Goal: Task Accomplishment & Management: Complete application form

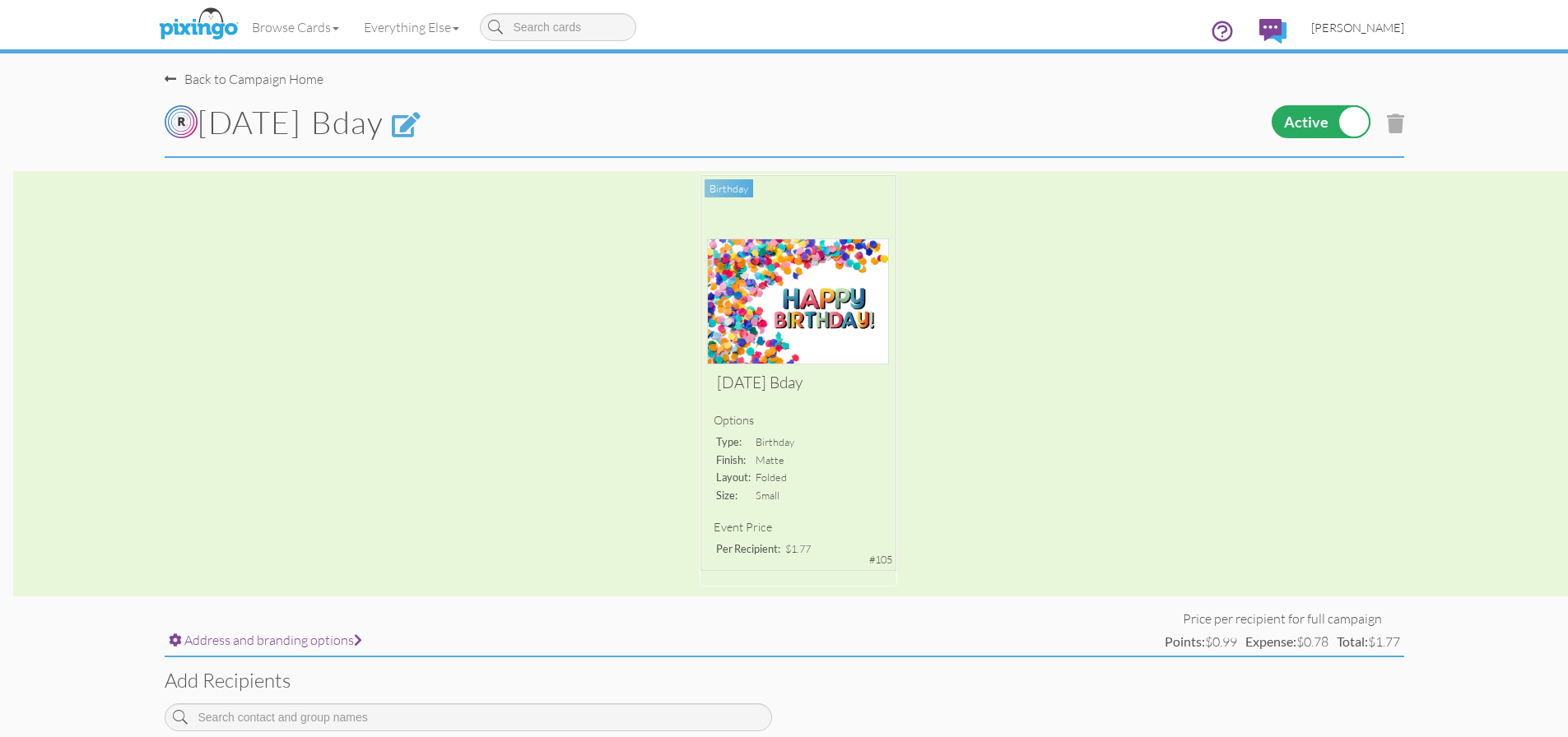
click at [1381, 31] on span "[PERSON_NAME]" at bounding box center [1358, 27] width 93 height 14
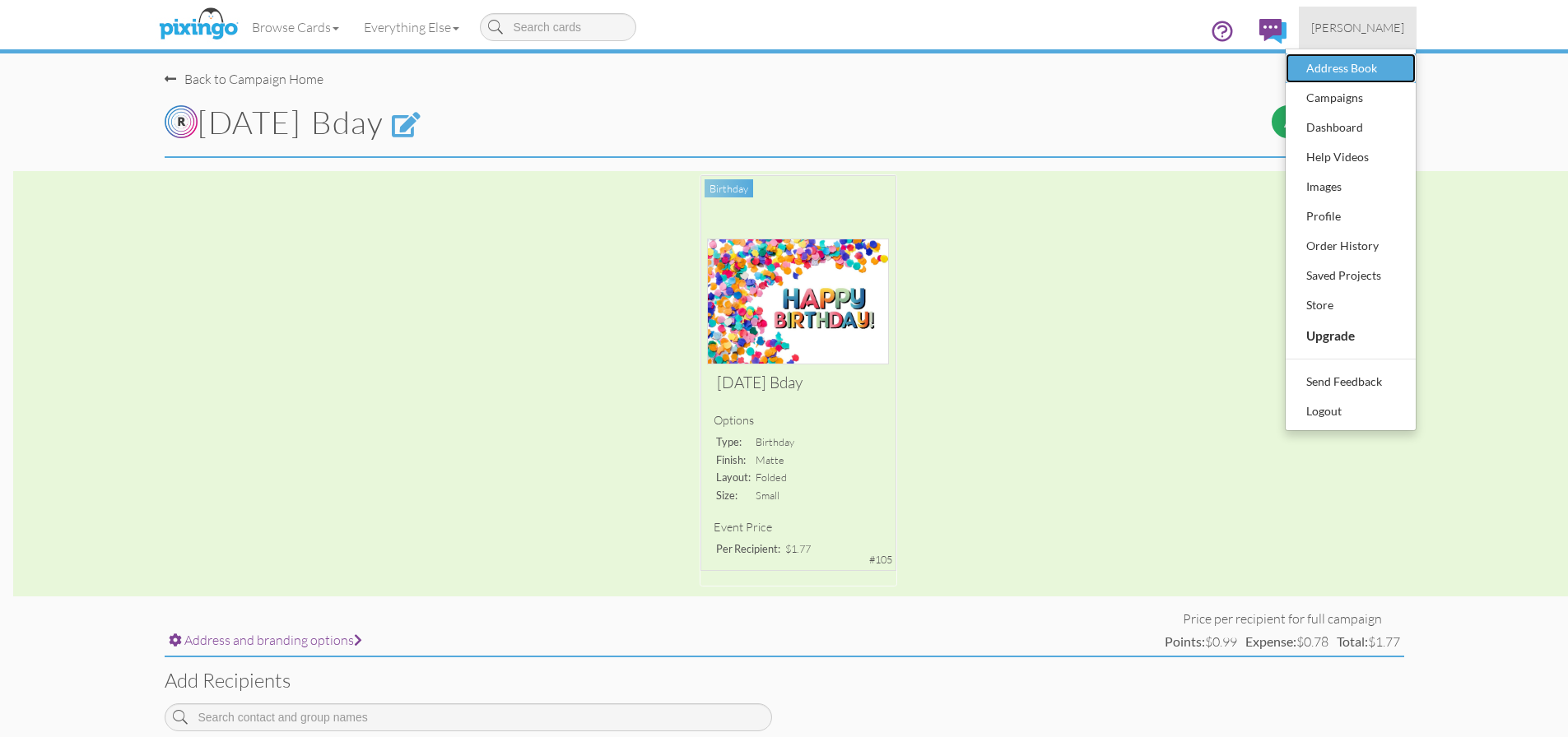
click at [1331, 67] on div "Address Book" at bounding box center [1350, 68] width 97 height 25
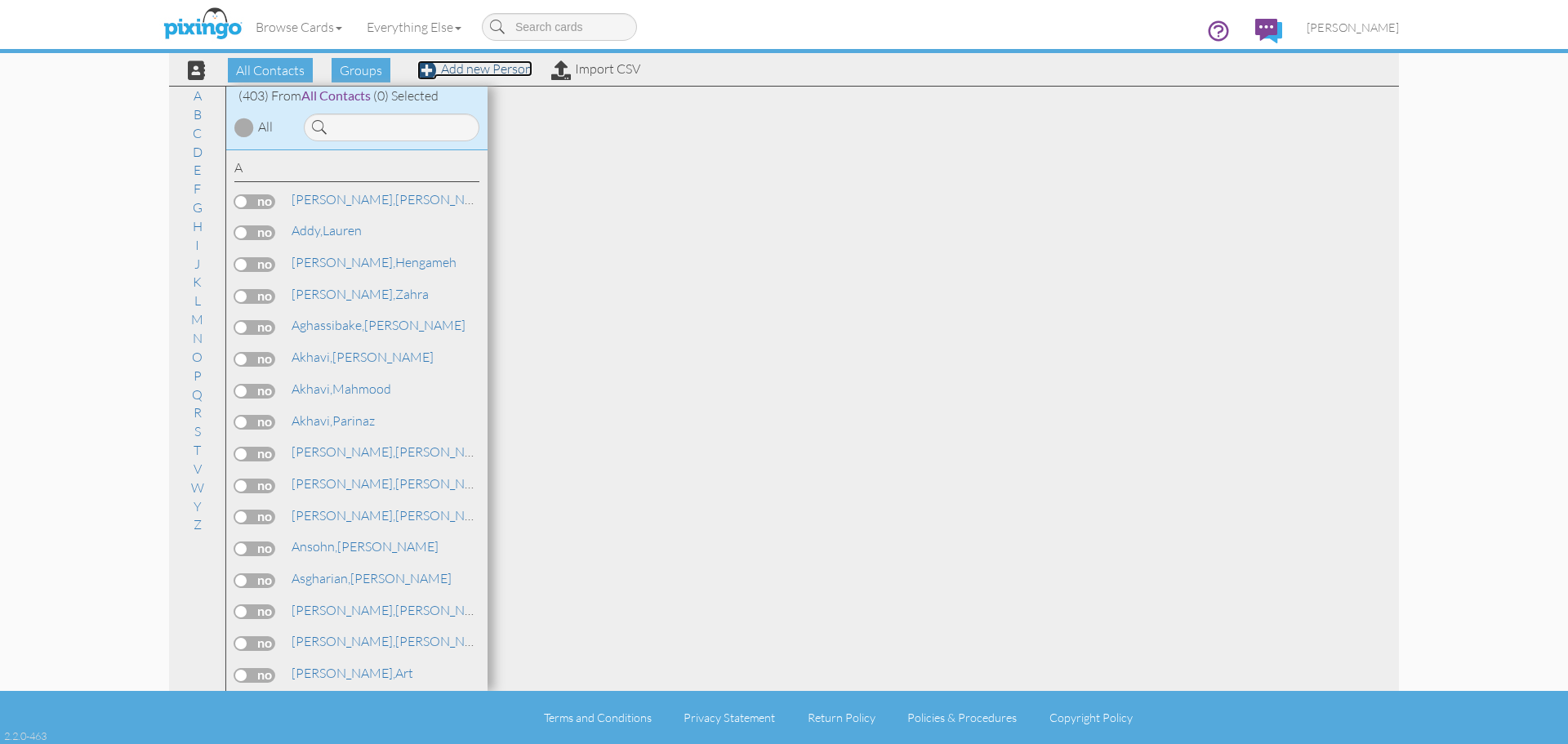
click at [481, 70] on link "Add new Person" at bounding box center [475, 68] width 115 height 16
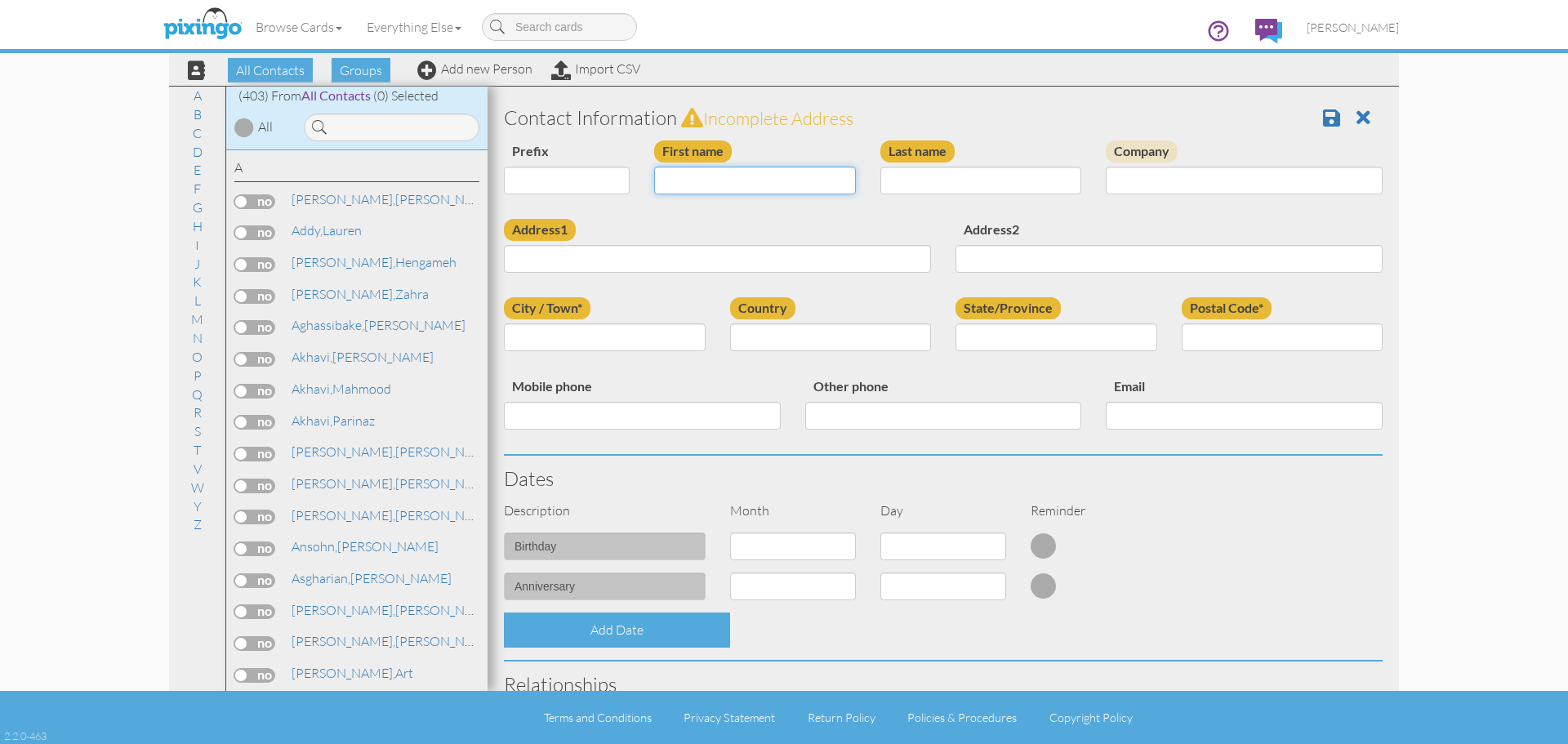
click at [708, 194] on input "First name" at bounding box center [754, 180] width 202 height 28
type input "January"
type input "Tsai"
type input "[STREET_ADDRESS]"
type input "Plano"
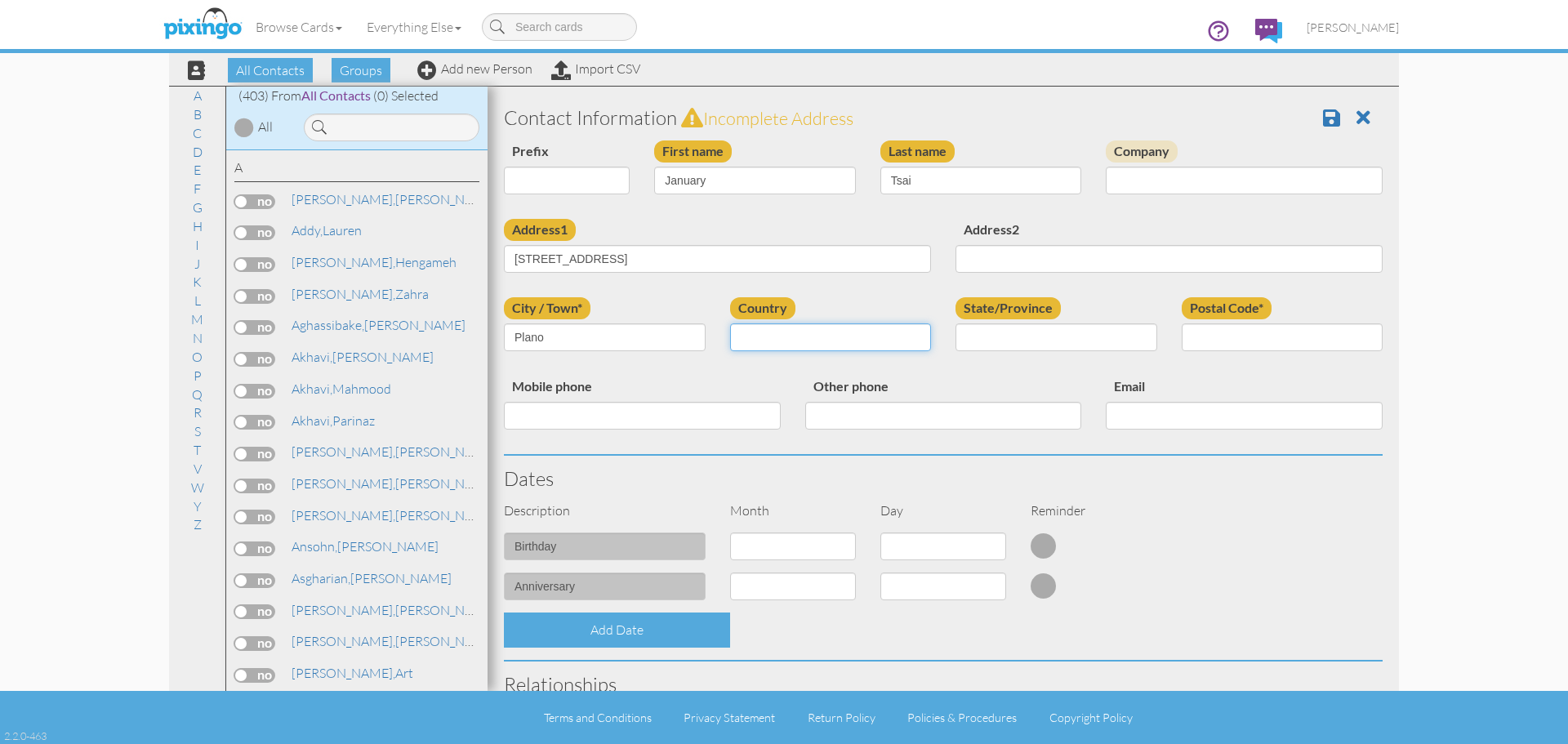
select select "object:4076"
select select "object:4374"
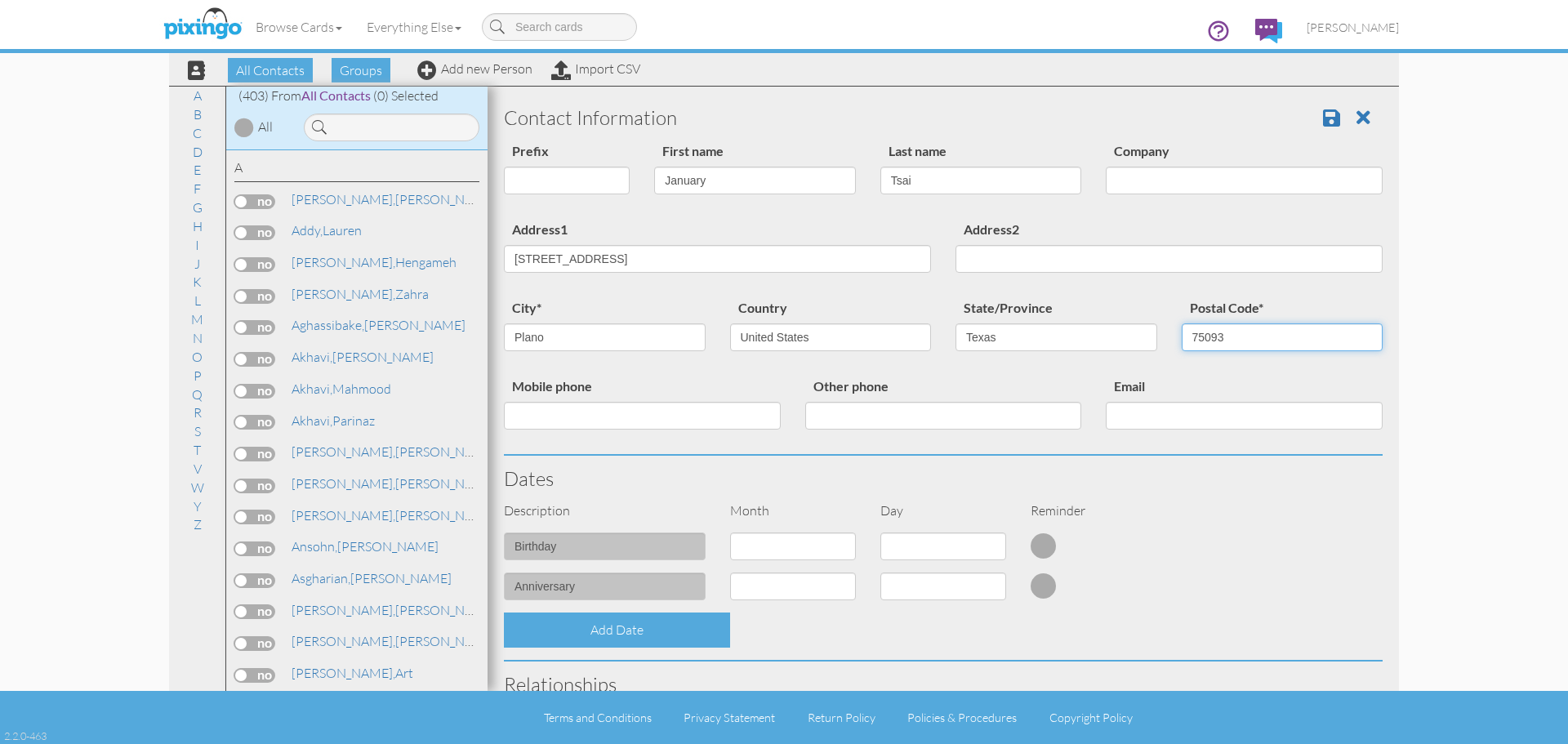
type input "75093"
click at [792, 547] on select "1 - Jan 2 - Feb 3 - Mar 4 - Apr 5 - May 6 - Jun 7 - Jul 8 - Aug 9 - Sep 10 - Oc…" at bounding box center [793, 546] width 125 height 28
select select "object:4074"
click at [730, 532] on select "1 - Jan 2 - Feb 3 - Mar 4 - Apr 5 - May 6 - Jun 7 - Jul 8 - Aug 9 - Sep 10 - Oc…" at bounding box center [793, 546] width 125 height 28
click at [924, 547] on select "1 2 3 4 5 6 7 8 9 10 11 12 13 14 15 16 17 18 19 20 21 22 23 24 25 26 27 28 29 30" at bounding box center [943, 546] width 125 height 28
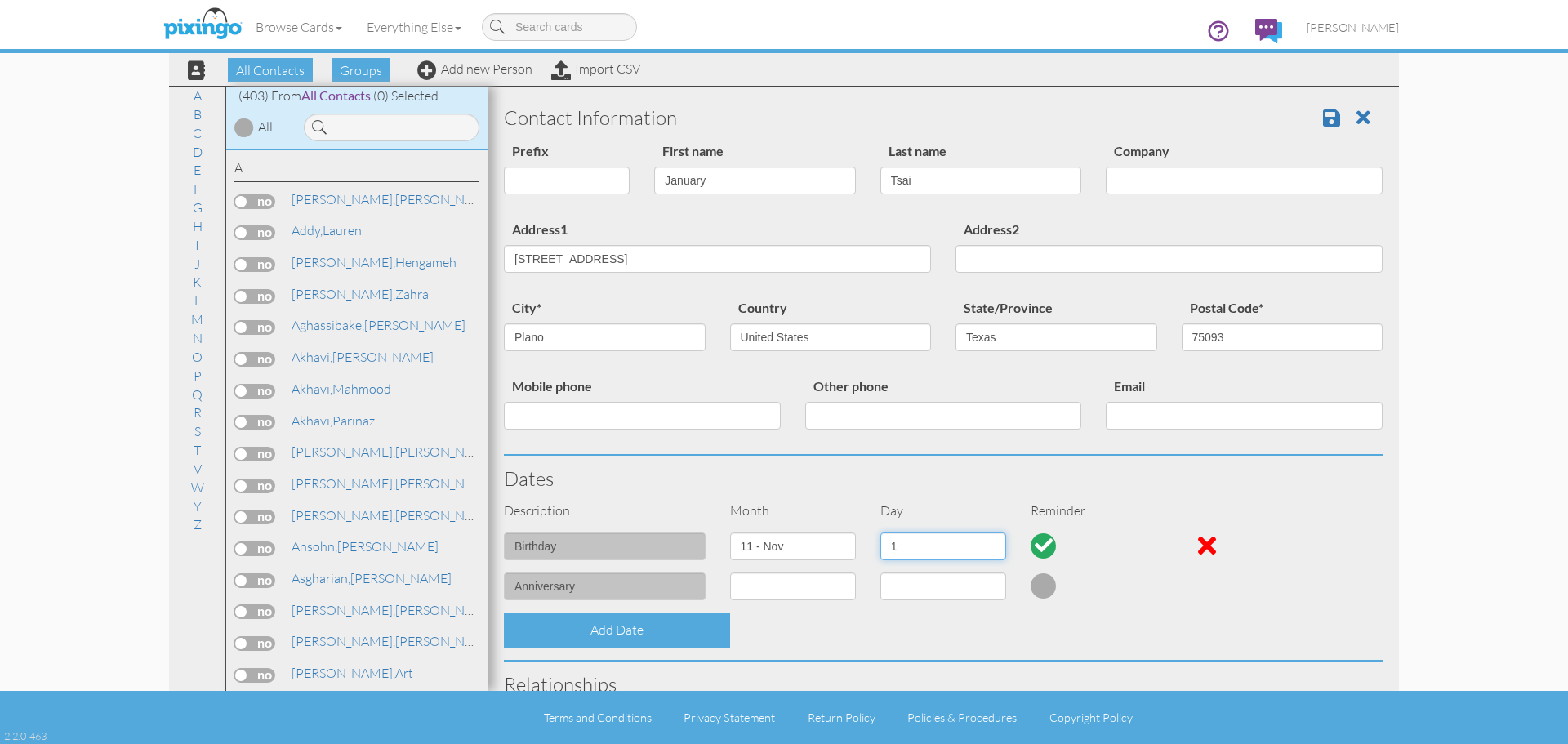
select select "number:23"
click at [881, 532] on select "1 2 3 4 5 6 7 8 9 10 11 12 13 14 15 16 17 18 19 20 21 22 23 24 25 26 27 28 29 30" at bounding box center [943, 546] width 125 height 28
click at [1323, 117] on span at bounding box center [1332, 118] width 17 height 19
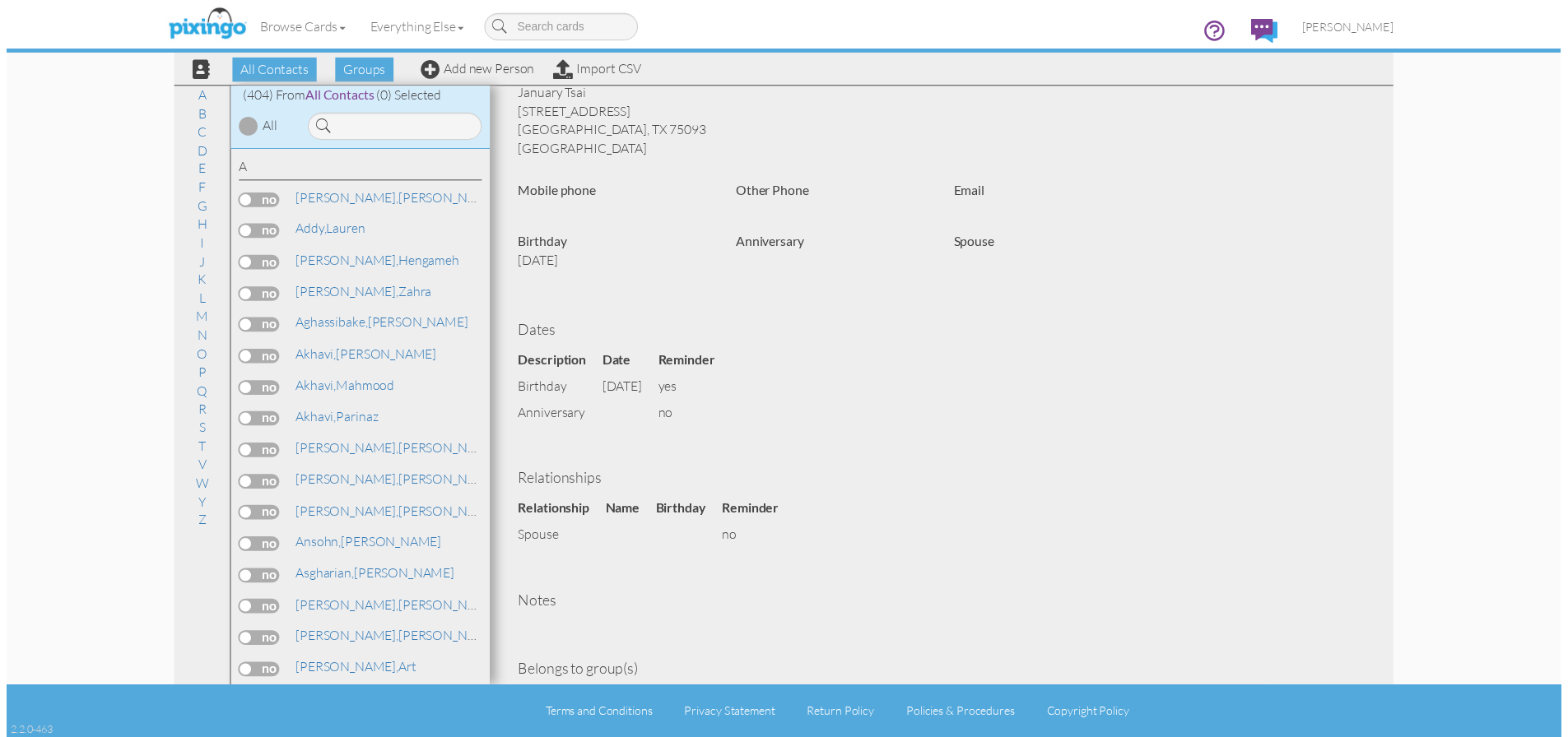
scroll to position [131, 0]
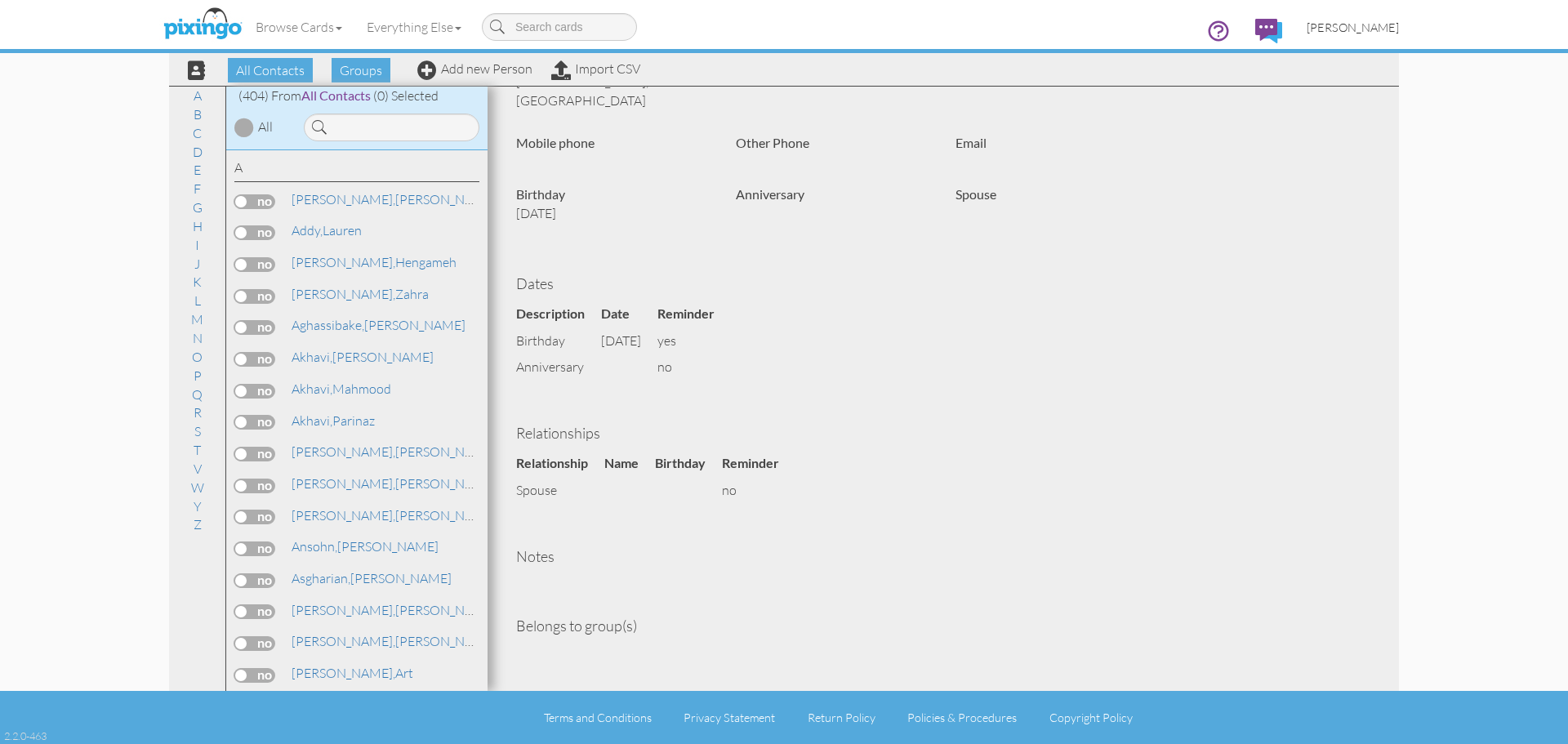
click at [1377, 34] on span "[PERSON_NAME]" at bounding box center [1353, 27] width 92 height 14
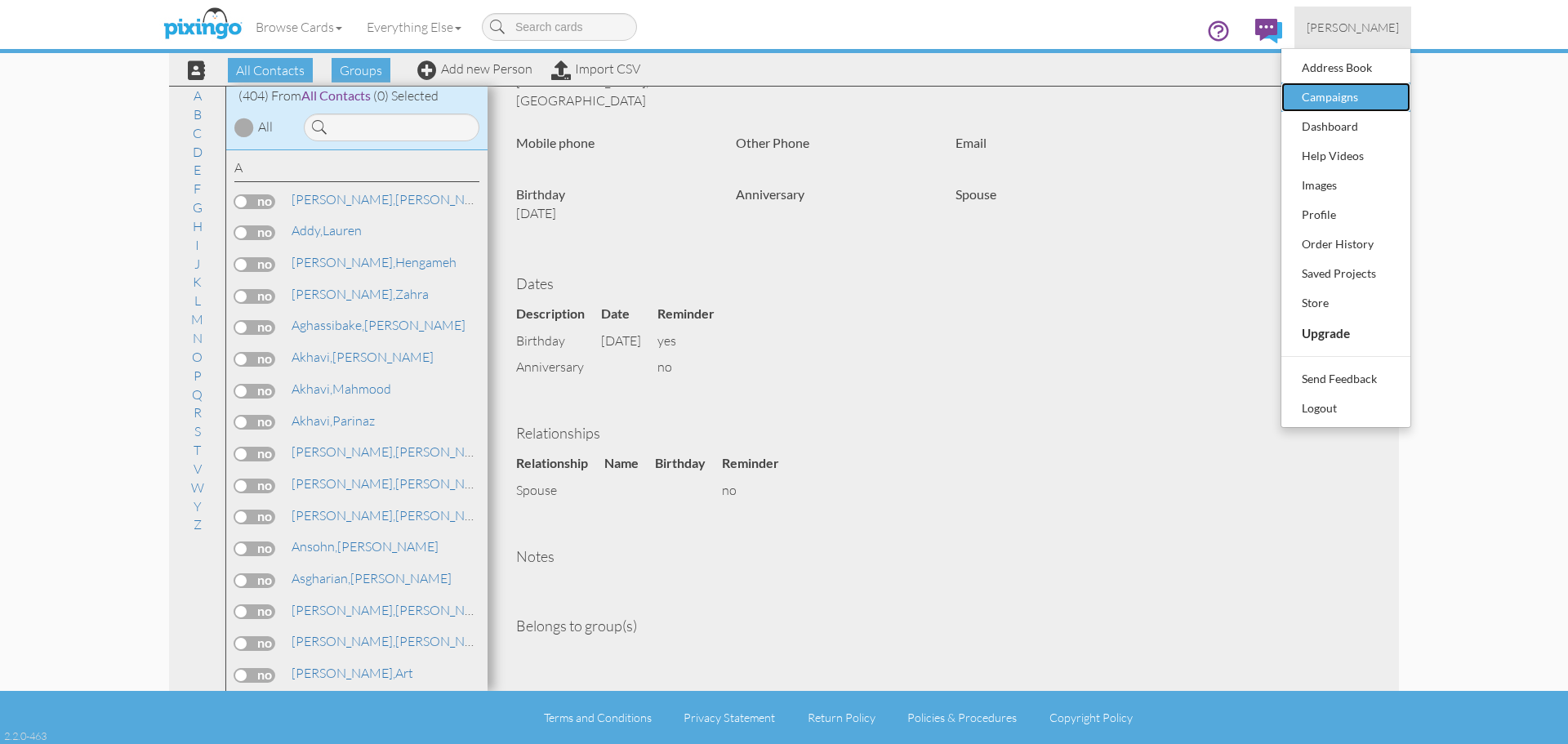
click at [1347, 99] on div "Campaigns" at bounding box center [1345, 98] width 97 height 25
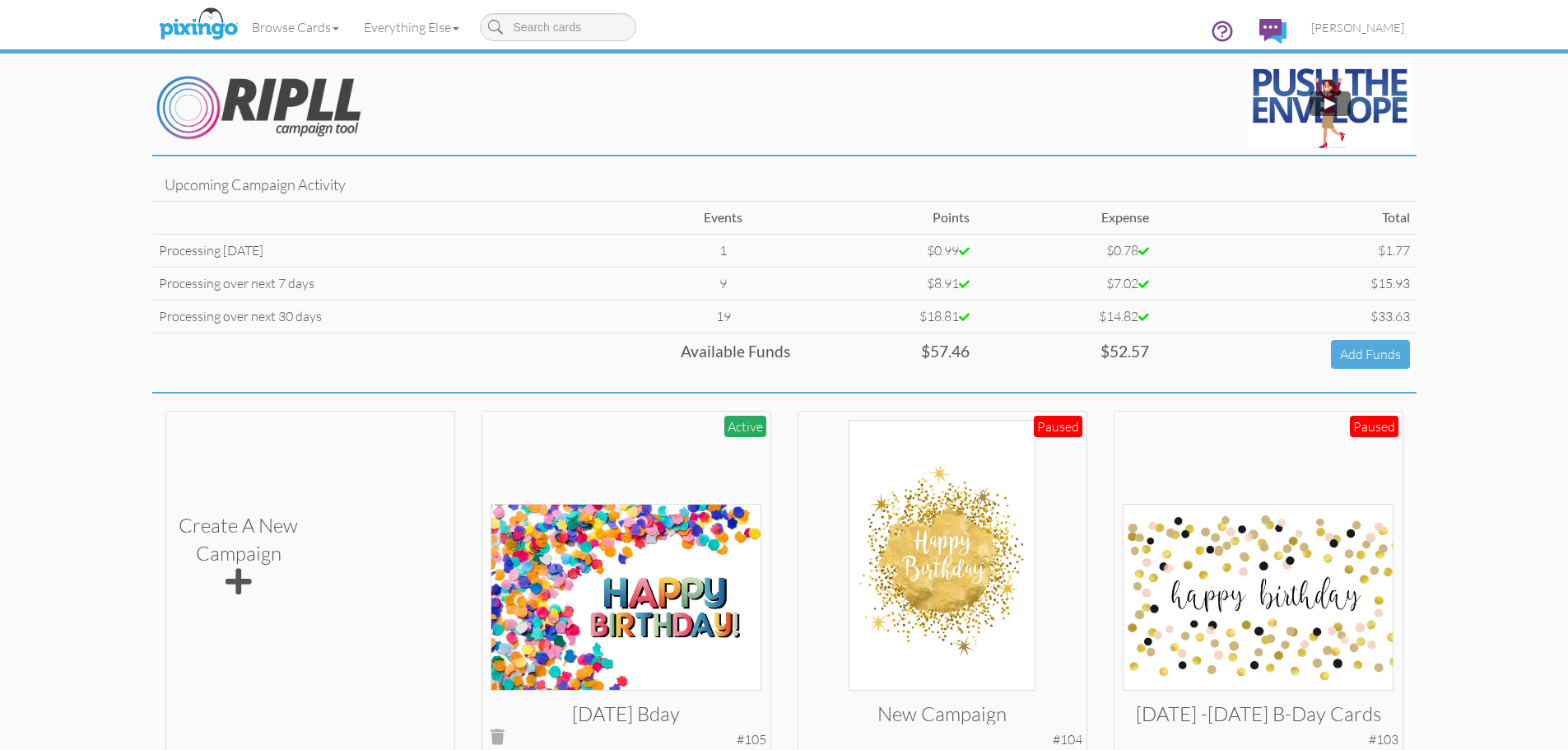
click at [607, 538] on img at bounding box center [625, 597] width 271 height 187
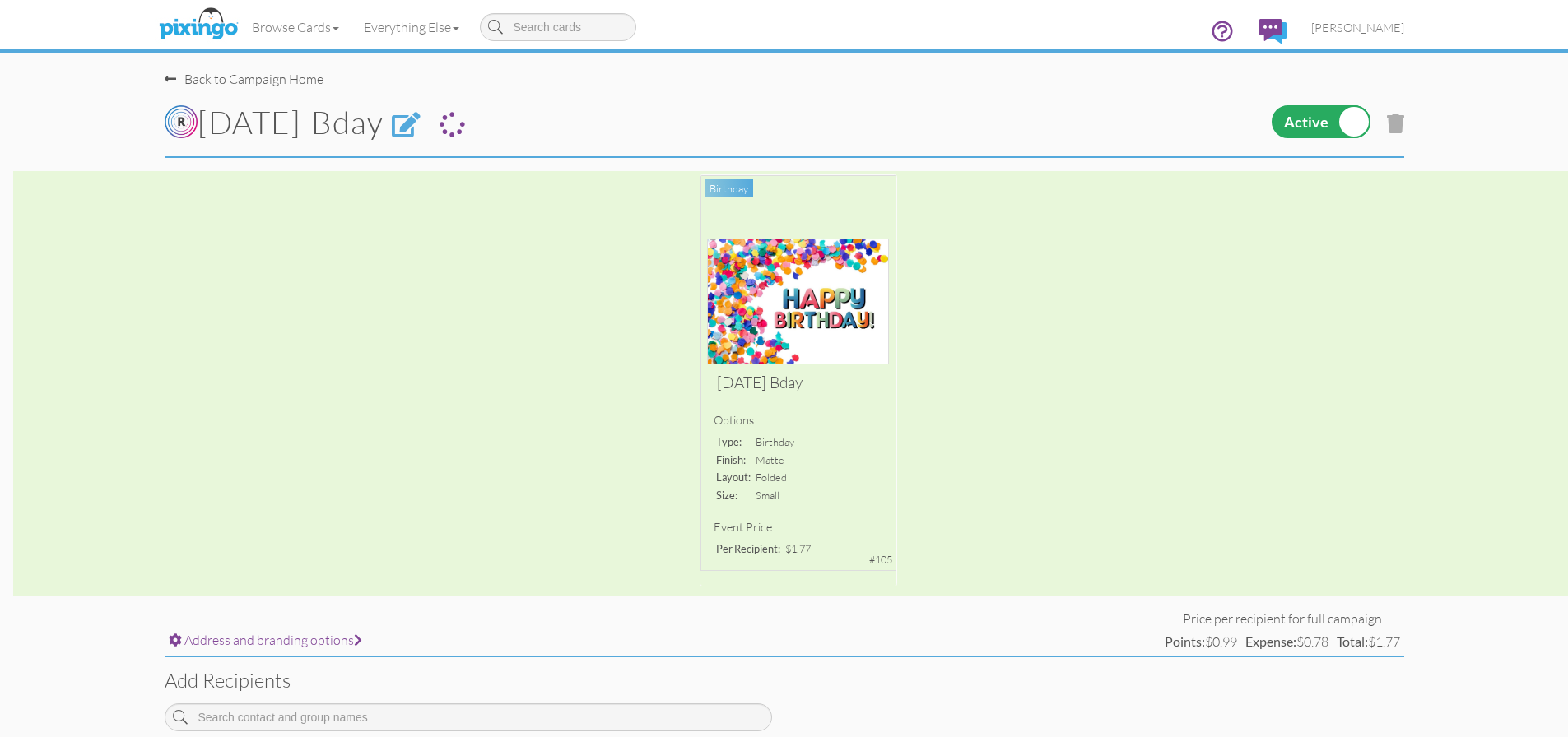
scroll to position [247, 0]
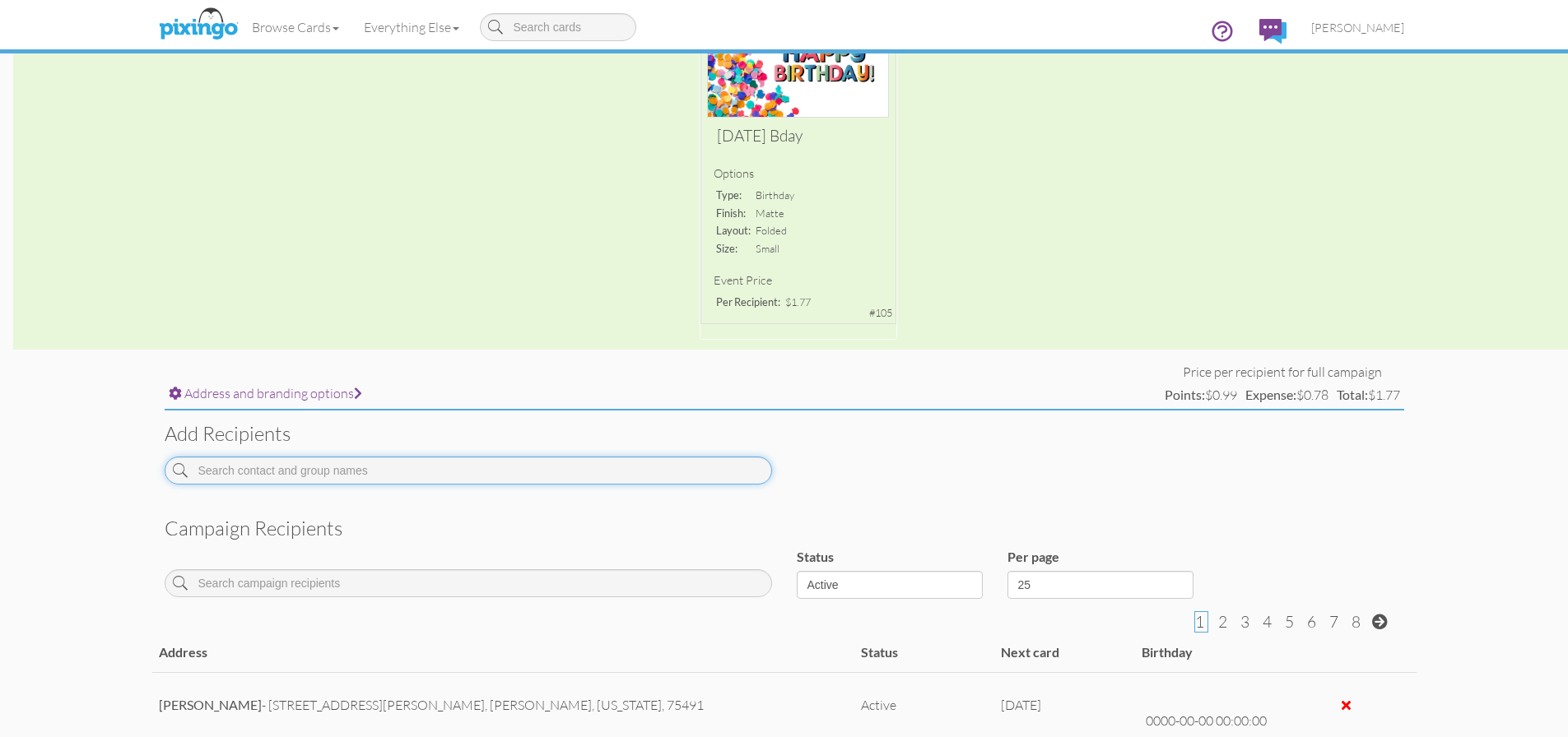
click at [400, 476] on input at bounding box center [468, 470] width 607 height 28
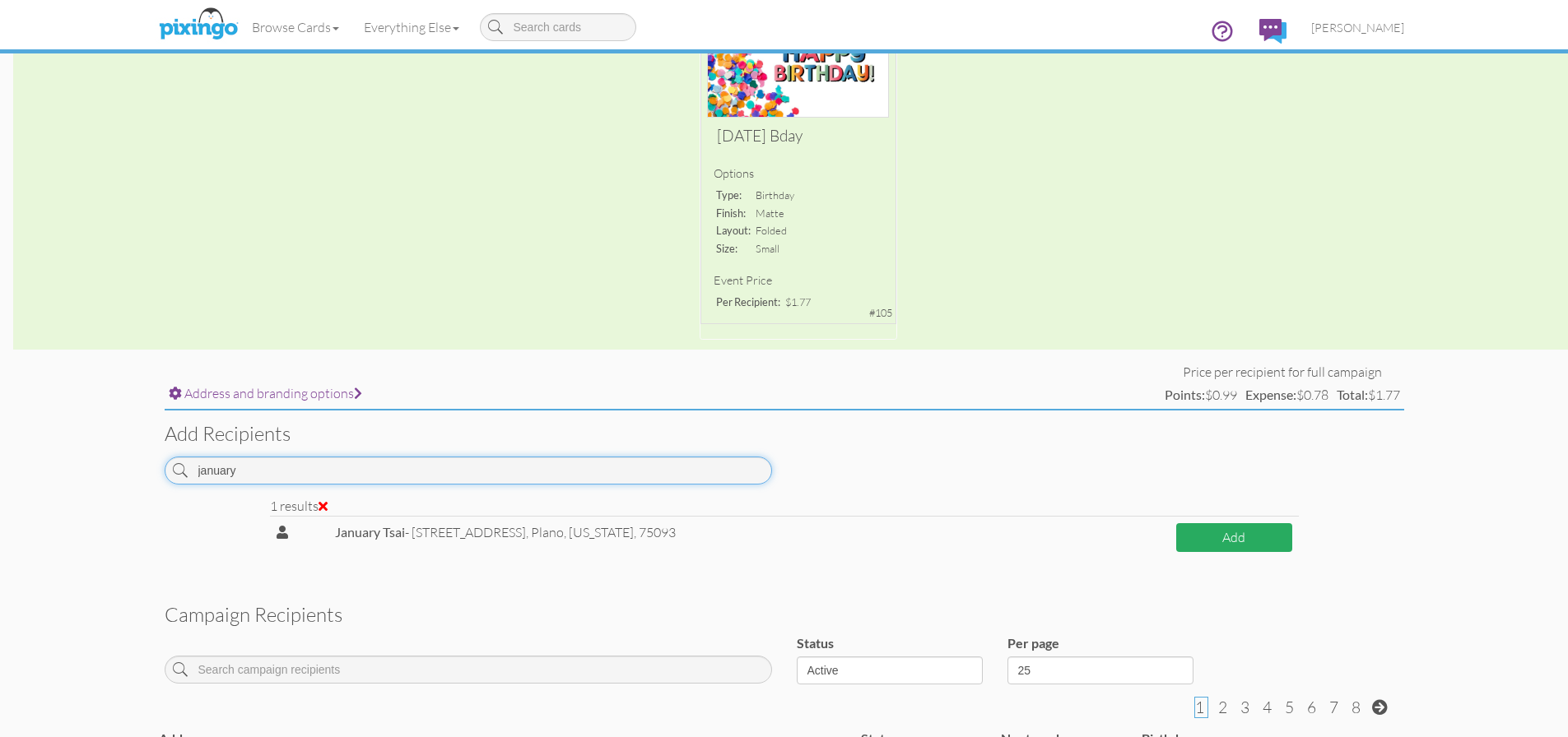
type input "january"
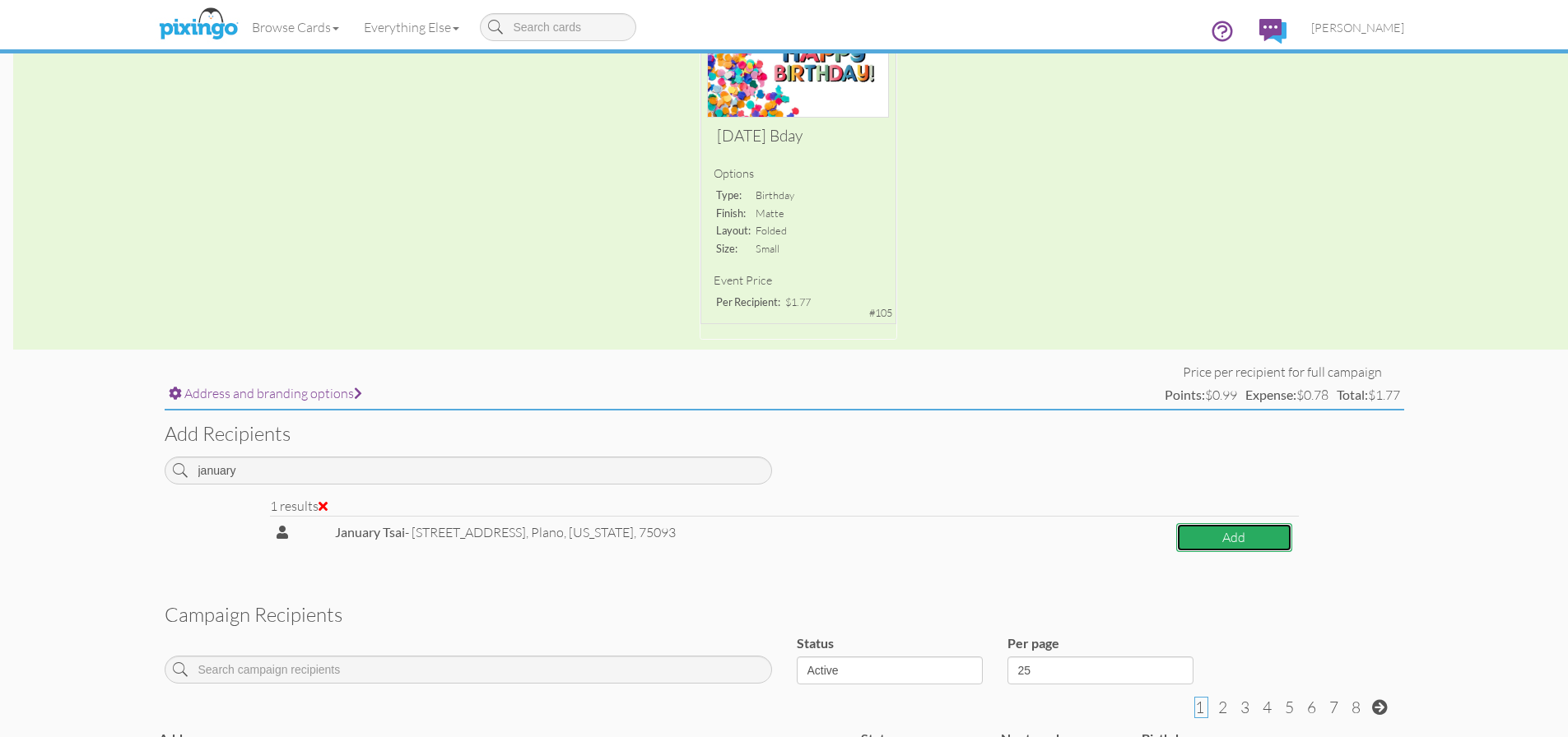
click at [1228, 543] on button "Add" at bounding box center [1234, 537] width 116 height 29
